Goal: Communication & Community: Ask a question

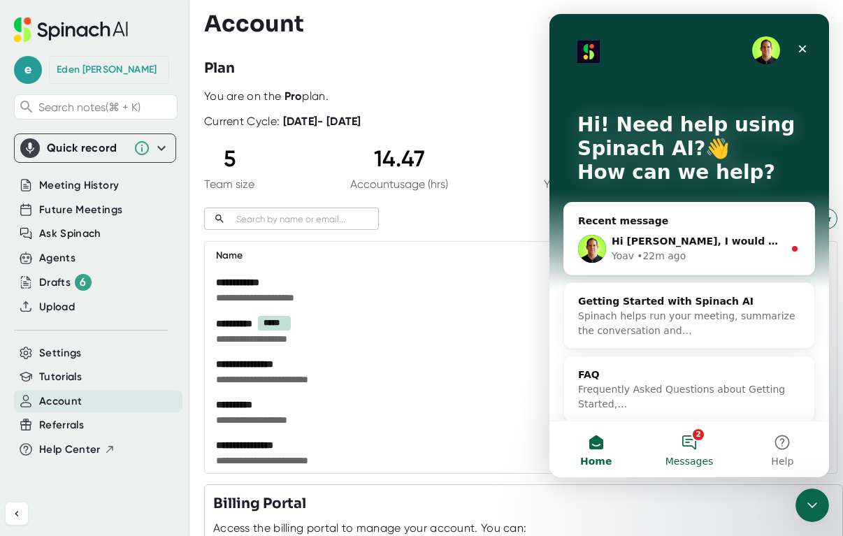
scroll to position [192, 0]
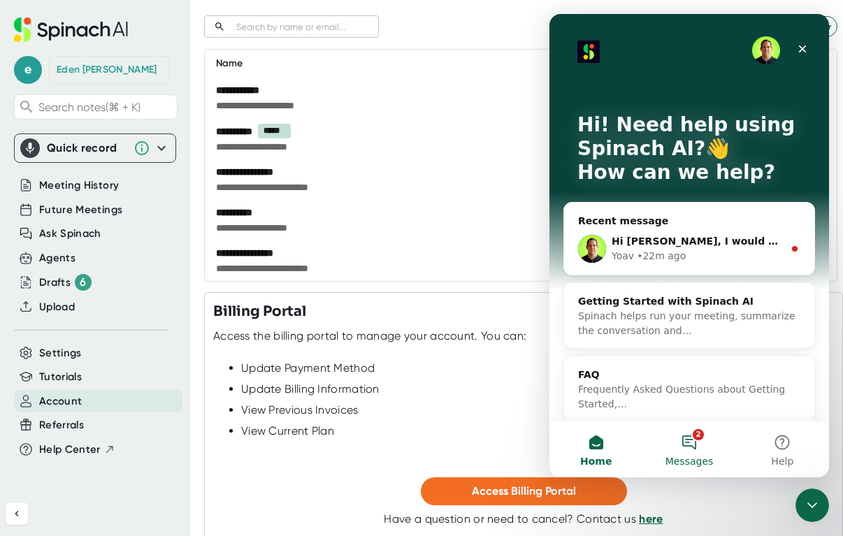
click at [692, 443] on button "2 Messages" at bounding box center [689, 450] width 93 height 56
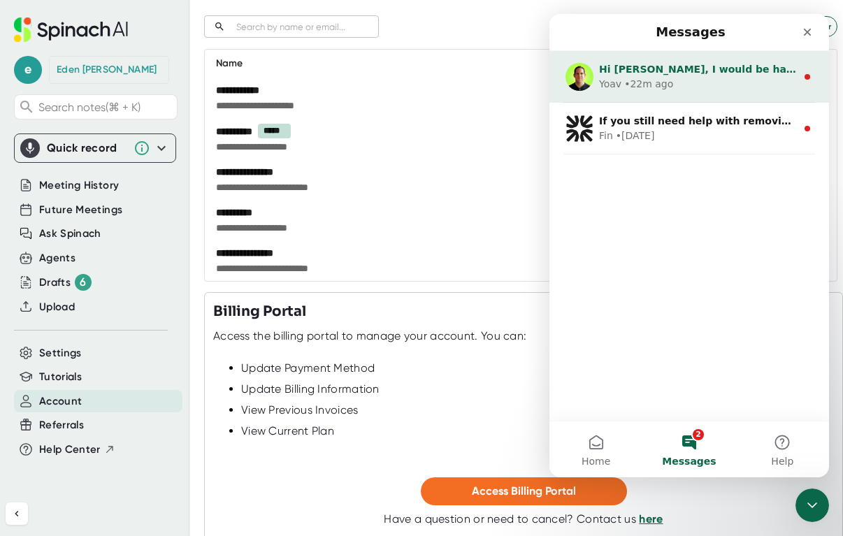
click at [717, 85] on div "Yoav • 22m ago" at bounding box center [697, 84] width 197 height 15
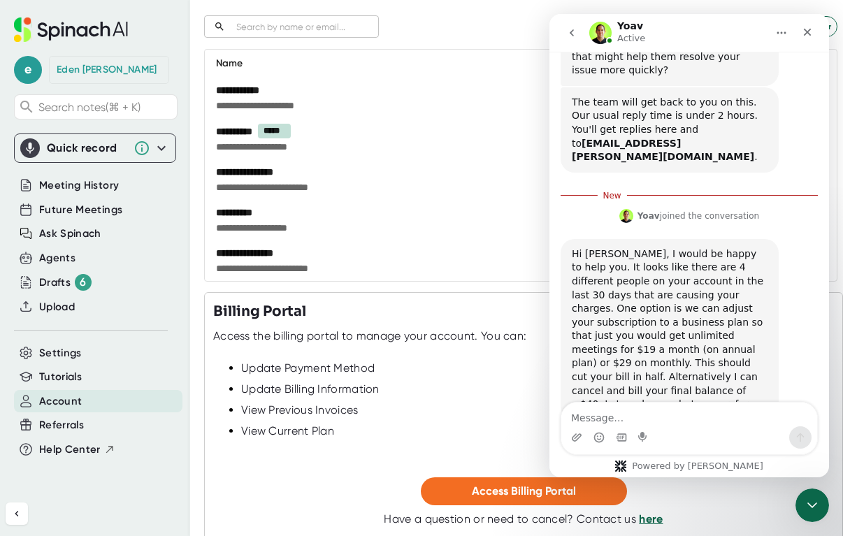
scroll to position [171, 0]
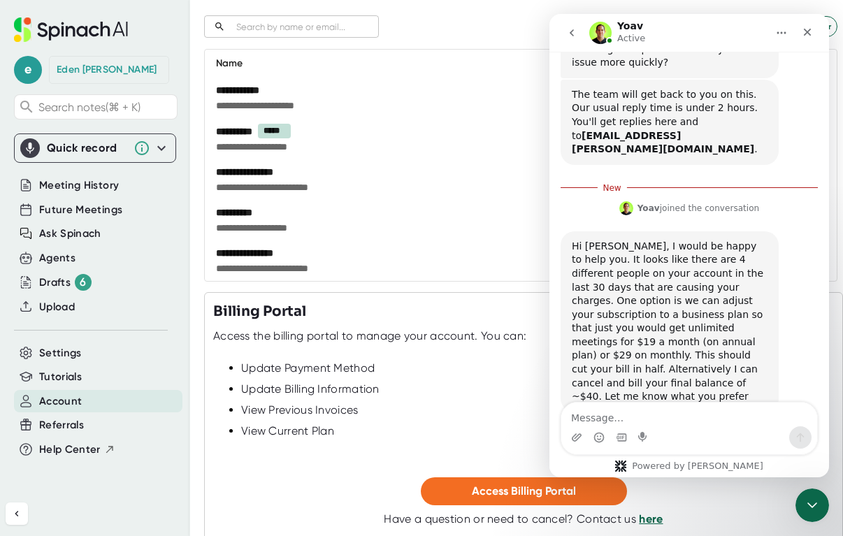
click at [634, 436] on div "Intercom messenger" at bounding box center [690, 438] width 256 height 22
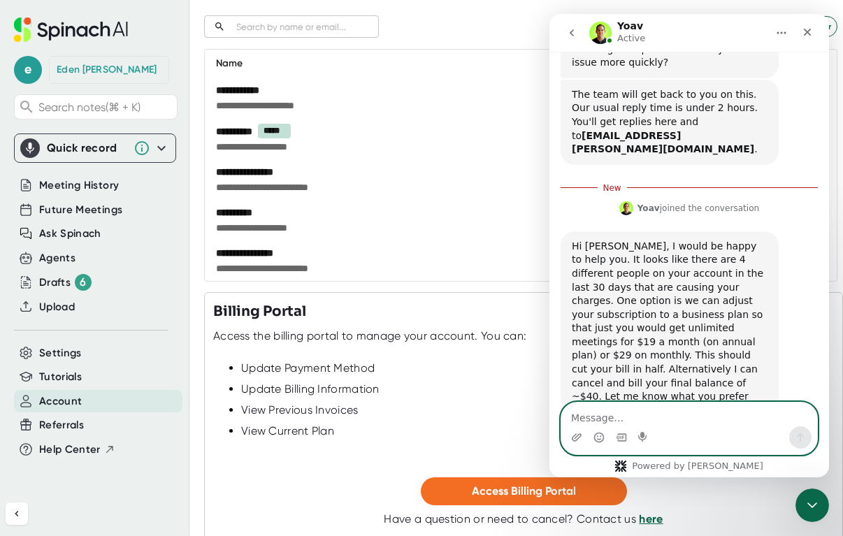
click at [637, 424] on textarea "Message…" at bounding box center [690, 415] width 256 height 24
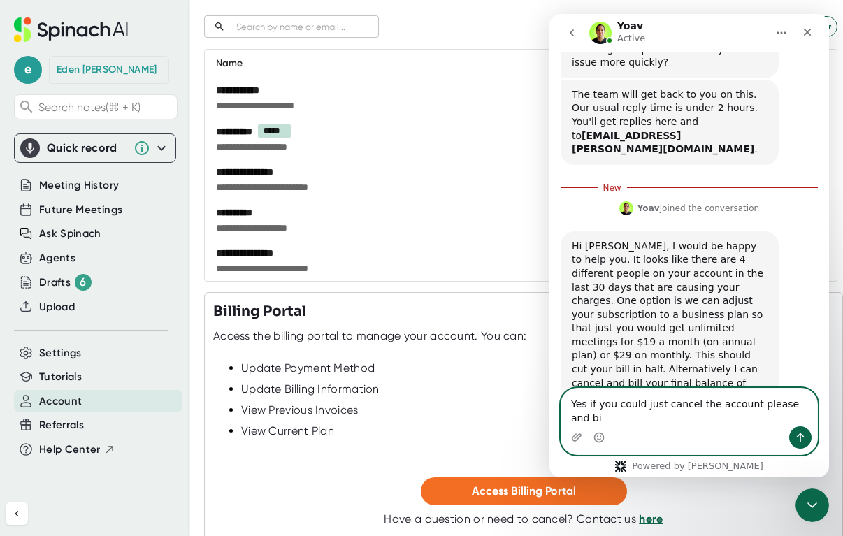
scroll to position [185, 0]
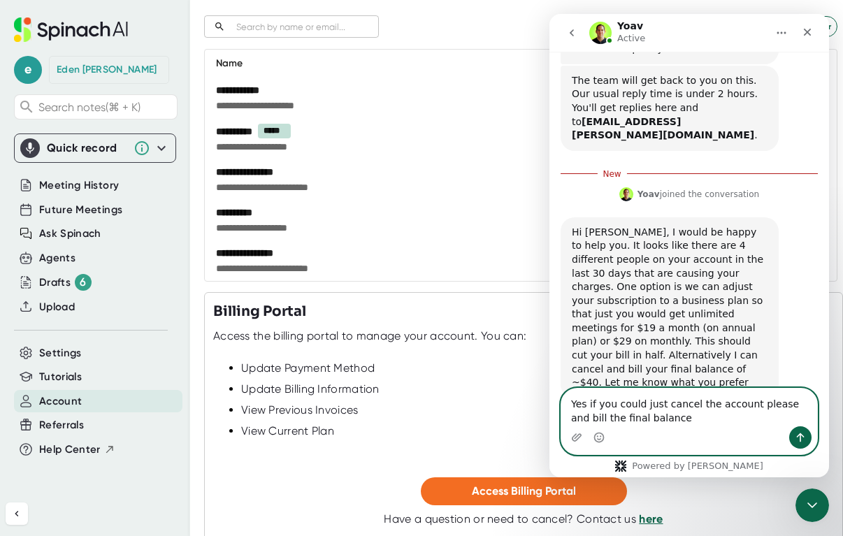
type textarea "Yes if you could just cancel the account please and bill the final balance"
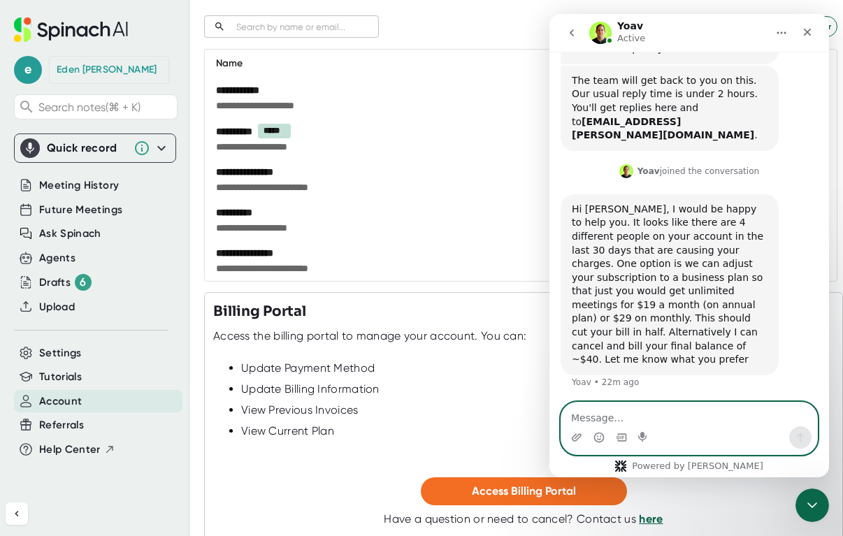
scroll to position [203, 0]
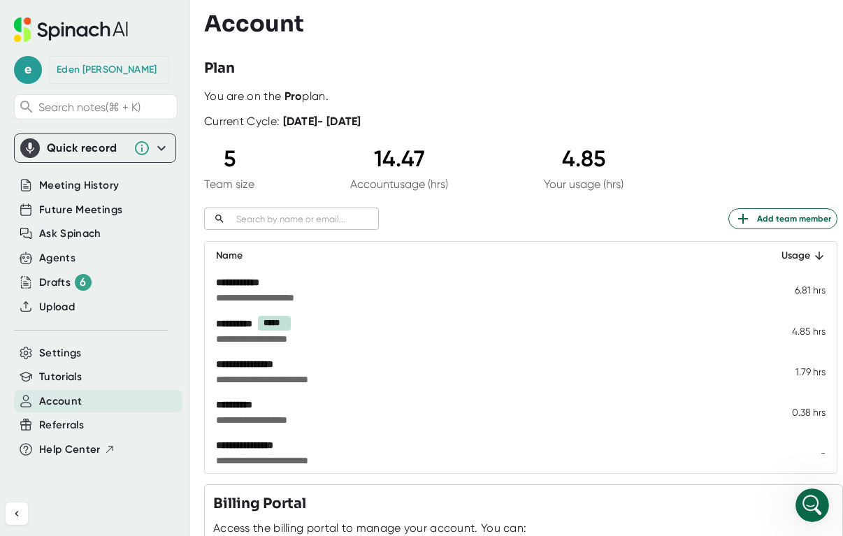
scroll to position [276, 0]
